Goal: Transaction & Acquisition: Purchase product/service

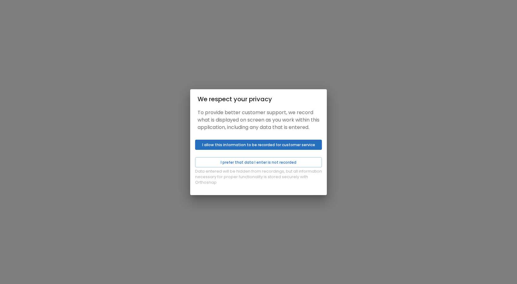
click at [265, 150] on button "I allow this information to be recorded for customer service" at bounding box center [258, 145] width 127 height 10
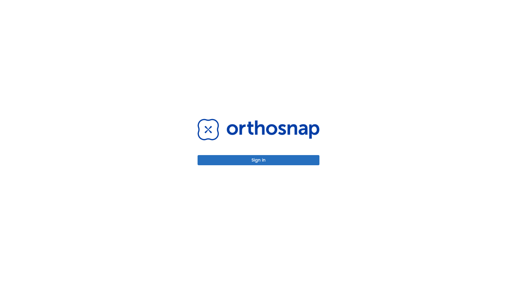
click at [271, 162] on button "Sign in" at bounding box center [259, 160] width 122 height 10
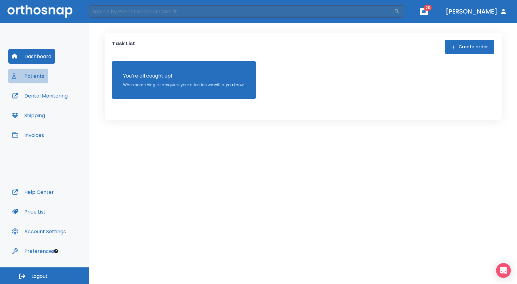
click at [33, 78] on button "Patients" at bounding box center [28, 76] width 40 height 15
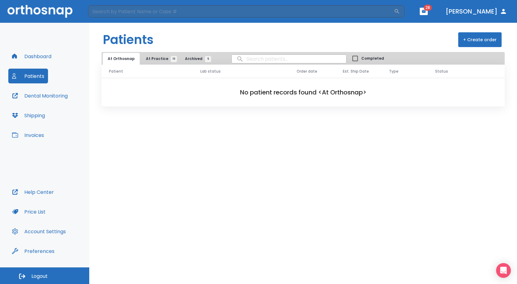
click at [166, 59] on span "At Practice 10" at bounding box center [160, 59] width 28 height 6
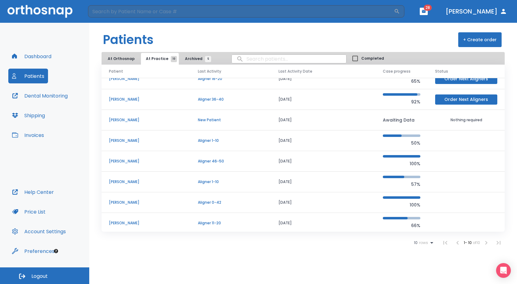
scroll to position [53, 0]
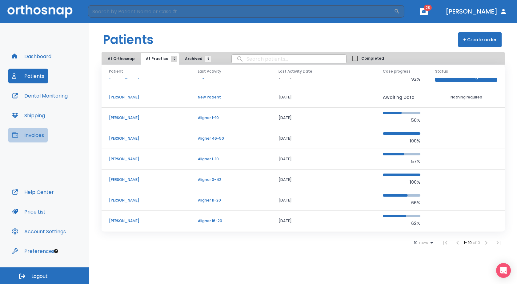
click at [25, 135] on button "Invoices" at bounding box center [27, 135] width 39 height 15
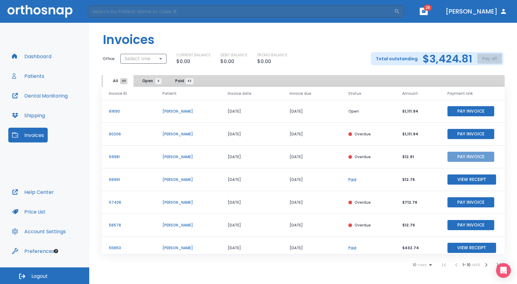
click at [465, 159] on button "Pay Invoice" at bounding box center [471, 157] width 47 height 10
